Goal: Find specific page/section: Find specific page/section

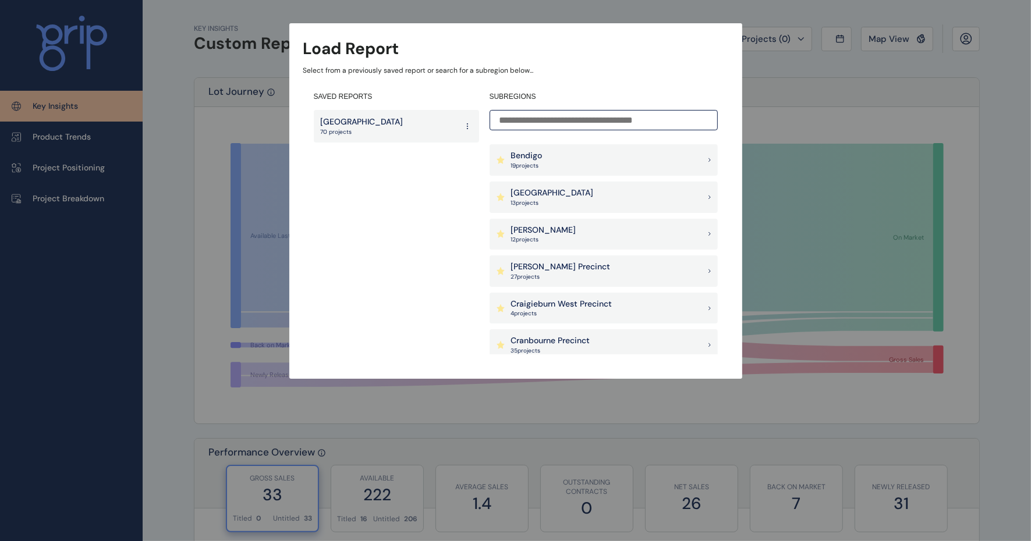
scroll to position [146, 0]
click at [569, 194] on p "Bass Coast Precinct" at bounding box center [549, 192] width 77 height 12
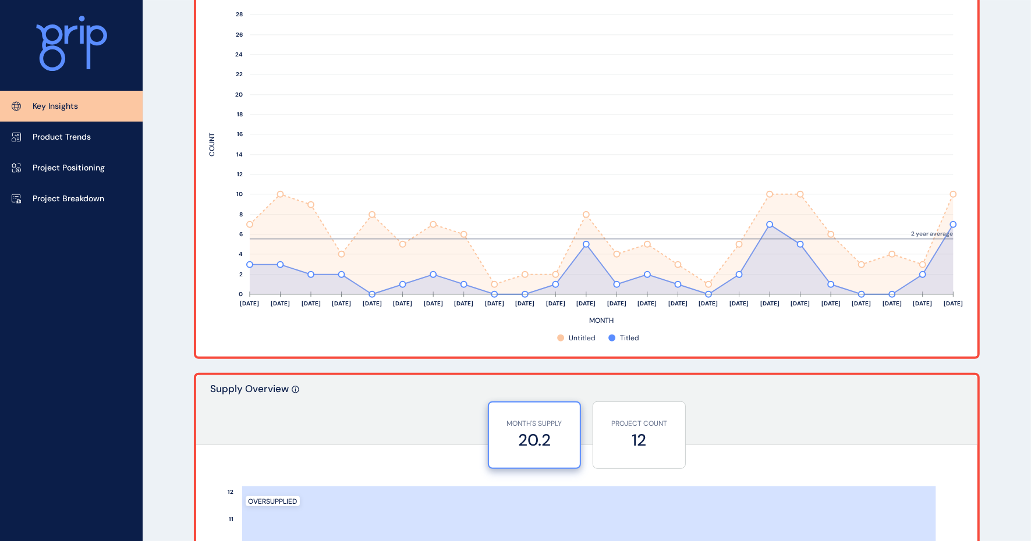
scroll to position [509, 0]
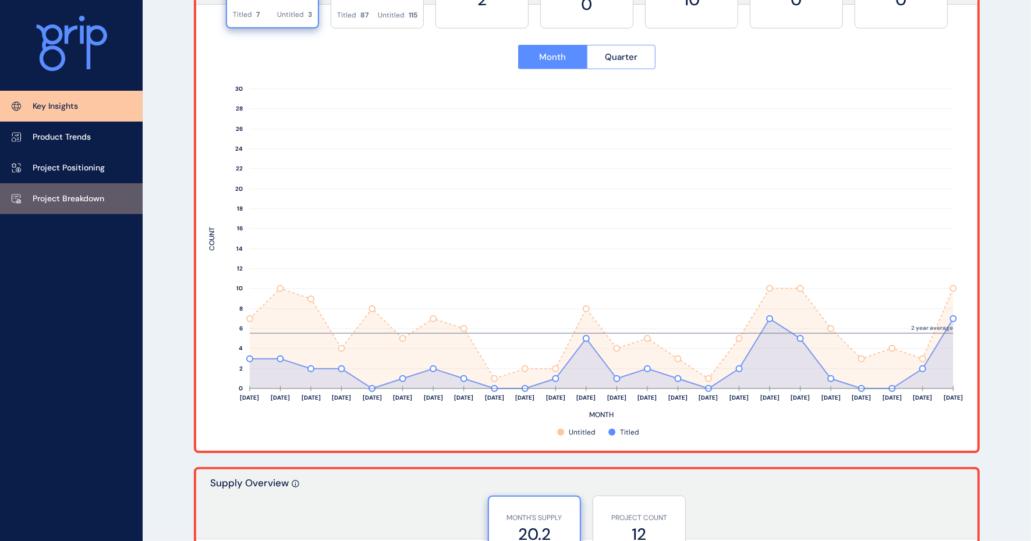
click at [66, 201] on p "Project Breakdown" at bounding box center [69, 199] width 72 height 12
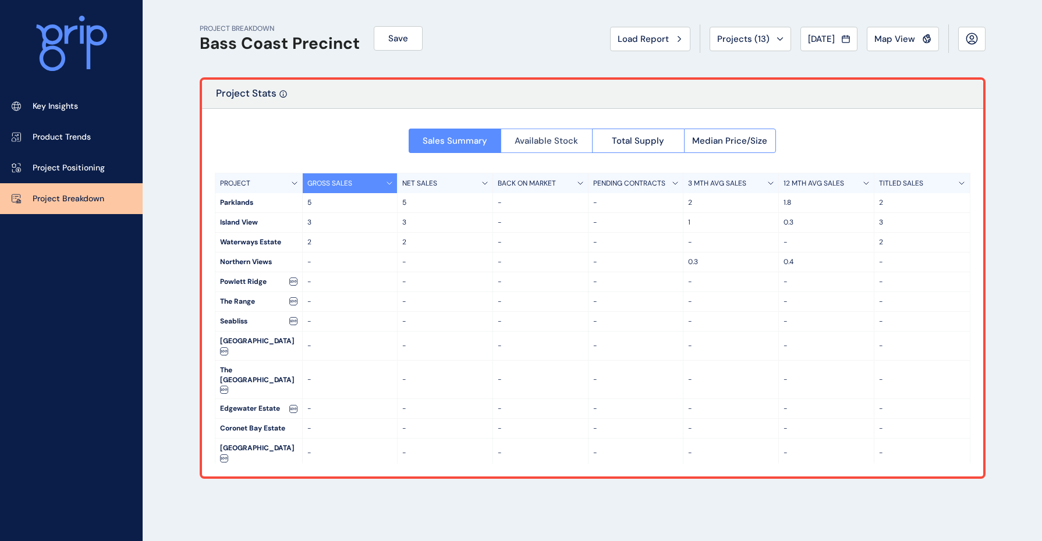
click at [554, 143] on span "Available Stock" at bounding box center [546, 141] width 63 height 12
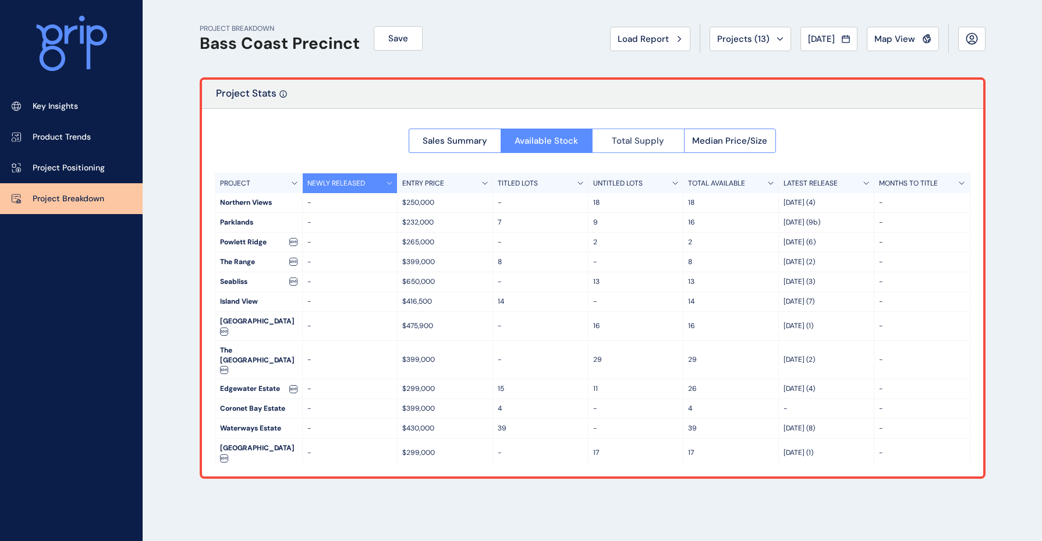
click at [625, 140] on span "Total Supply" at bounding box center [638, 141] width 52 height 12
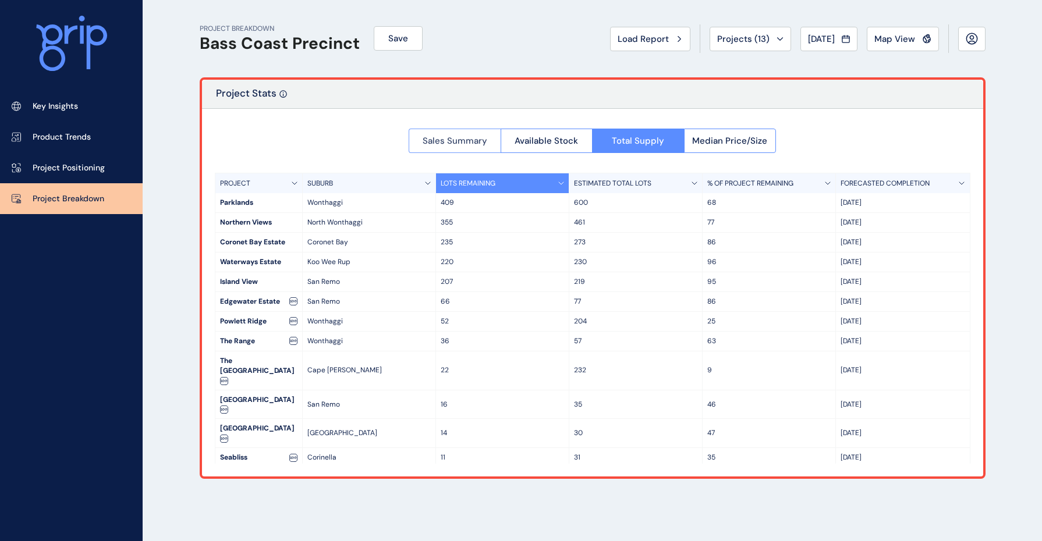
click at [441, 141] on span "Sales Summary" at bounding box center [455, 141] width 65 height 12
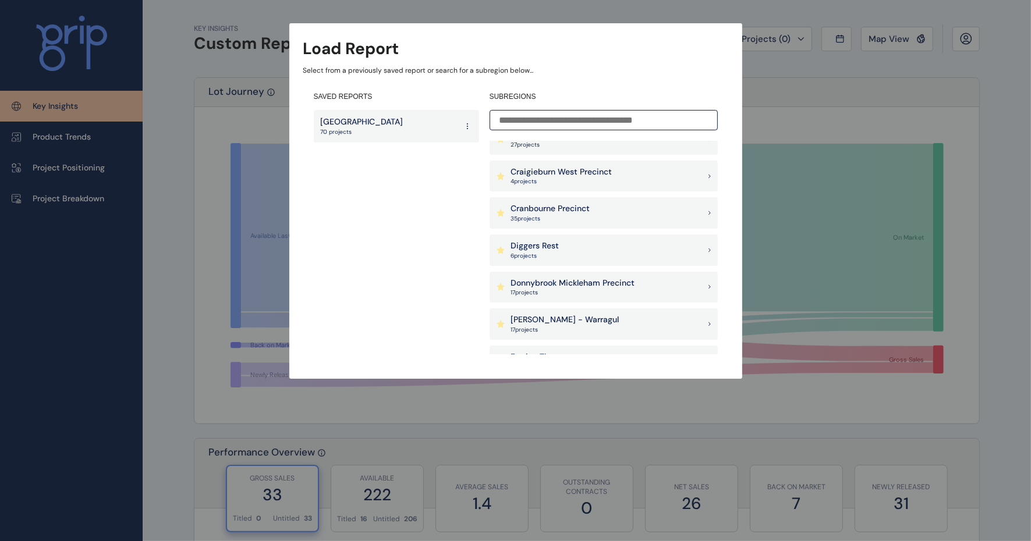
scroll to position [364, 0]
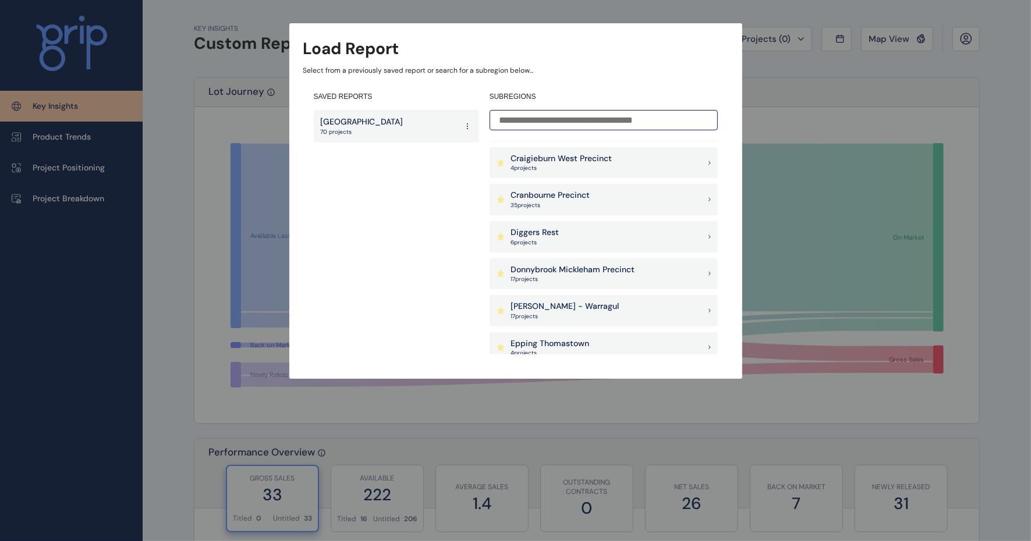
click at [590, 307] on div "Drouin - Warragul 17 project s" at bounding box center [604, 310] width 228 height 31
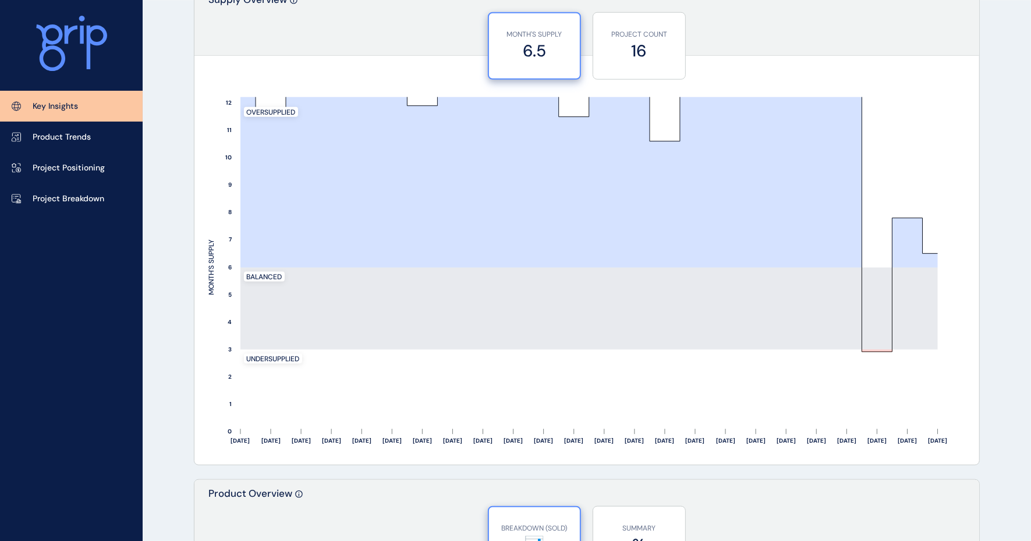
scroll to position [1019, 0]
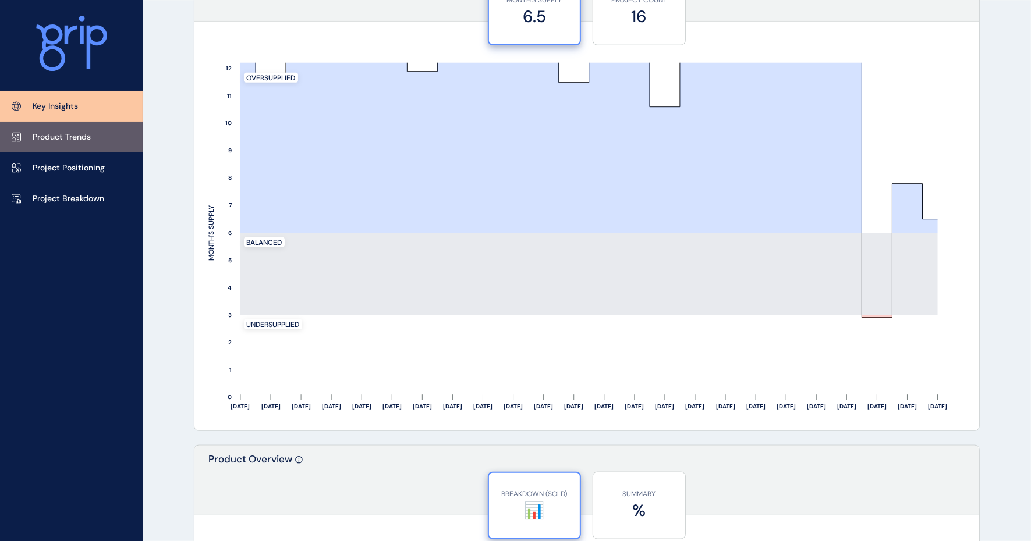
click at [76, 130] on link "Product Trends" at bounding box center [71, 137] width 143 height 31
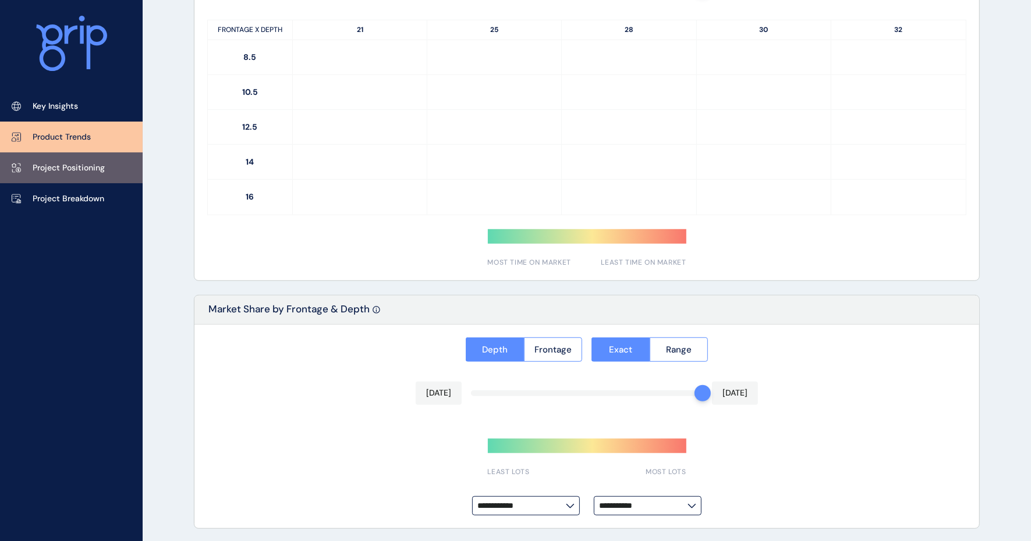
type input "*********"
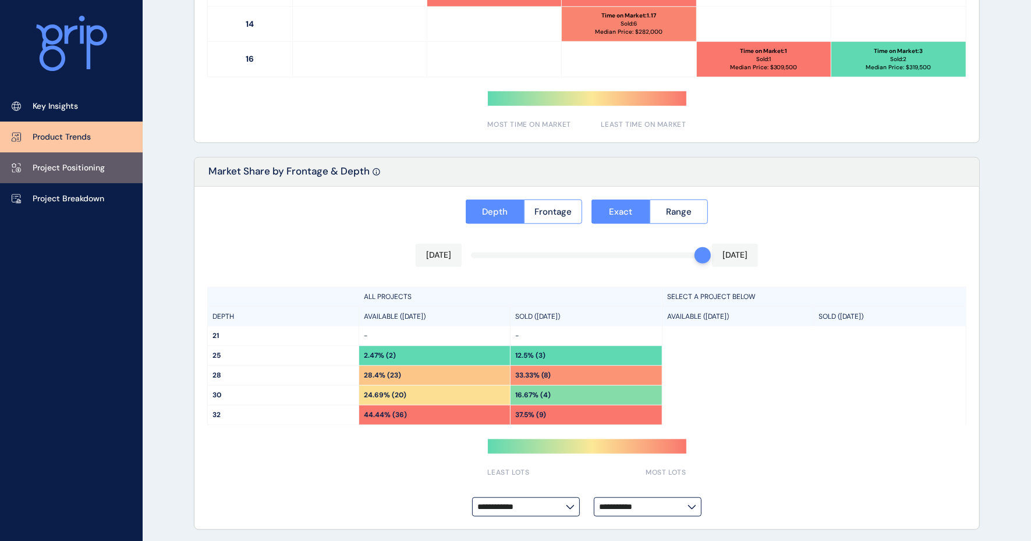
click at [67, 161] on link "Project Positioning" at bounding box center [71, 167] width 143 height 31
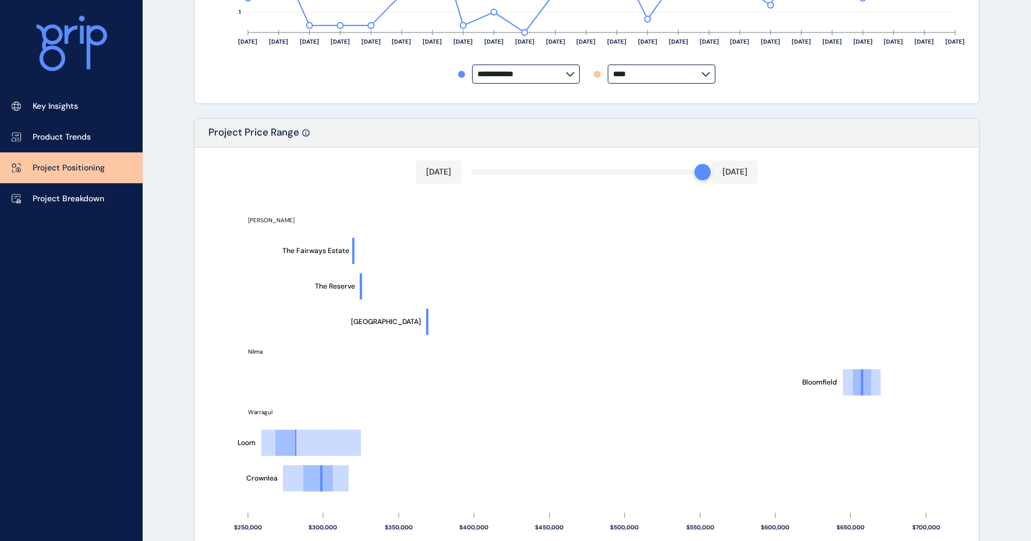
scroll to position [975, 0]
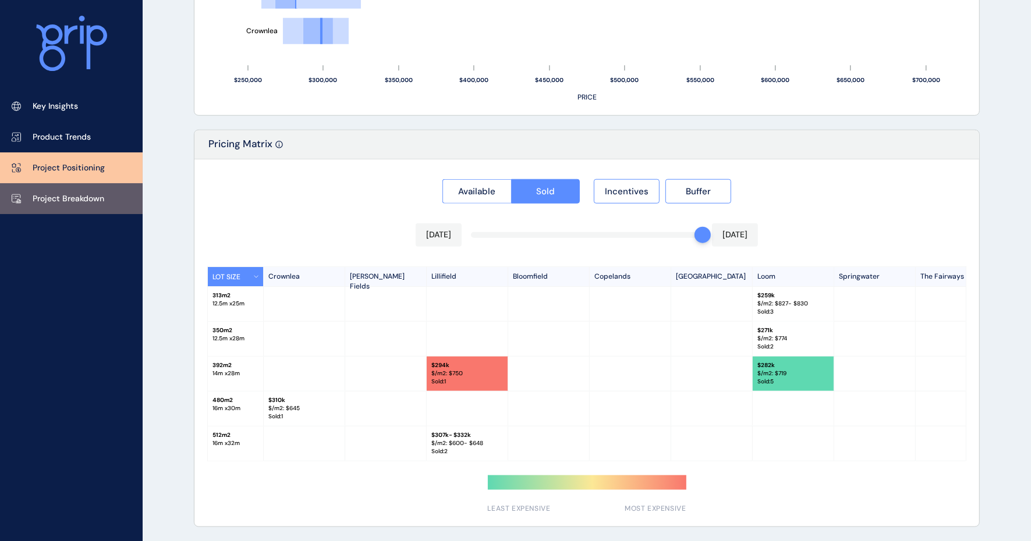
click at [51, 207] on link "Project Breakdown" at bounding box center [71, 198] width 143 height 31
